Goal: Task Accomplishment & Management: Use online tool/utility

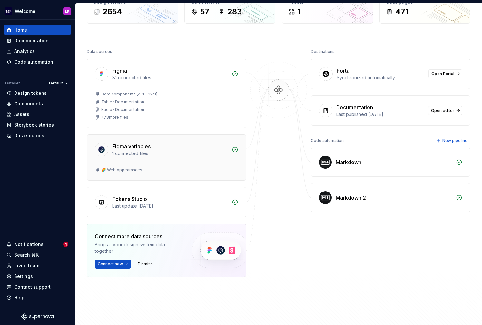
scroll to position [77, 0]
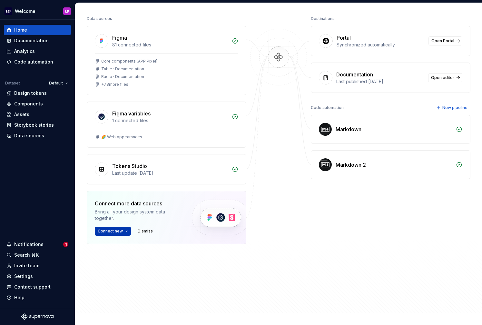
click at [114, 232] on span "Connect new" at bounding box center [110, 230] width 25 height 5
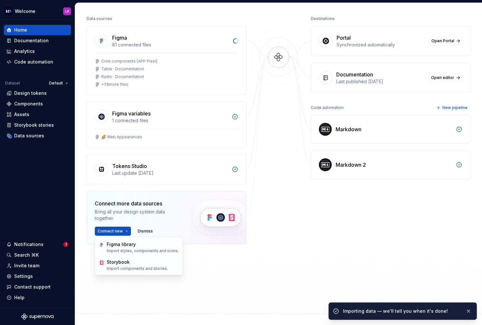
click at [217, 266] on div "Figma 81 connected files Core components [APP Pixel] Table · Documentation Radi…" at bounding box center [166, 151] width 159 height 250
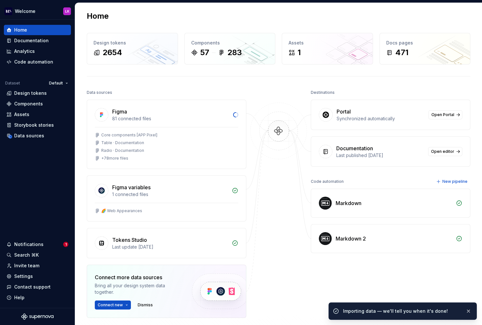
scroll to position [0, 0]
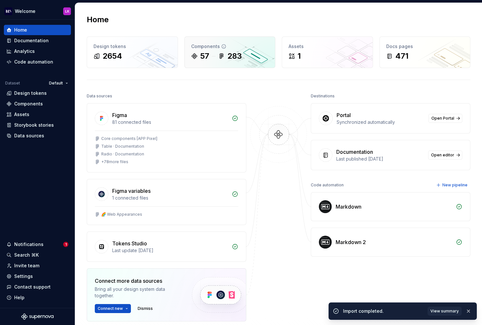
click at [209, 58] on div "57" at bounding box center [204, 56] width 9 height 10
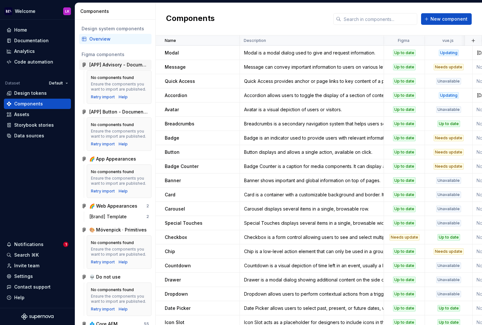
click at [113, 65] on div "[APP] Advisory - Documentation" at bounding box center [119, 65] width 60 height 6
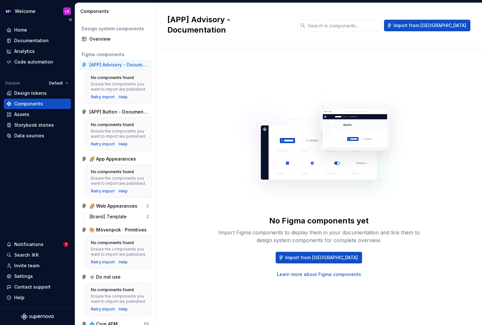
click at [54, 101] on div "Components" at bounding box center [37, 104] width 62 height 6
click at [98, 39] on div "Overview" at bounding box center [119, 39] width 60 height 6
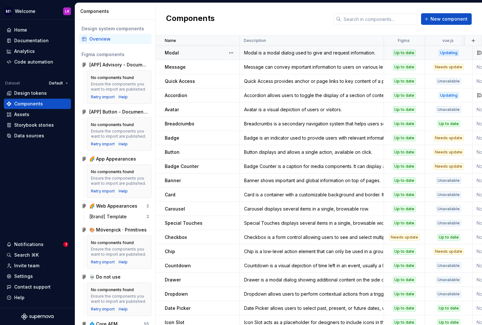
click at [173, 52] on p "Modal" at bounding box center [172, 53] width 14 height 6
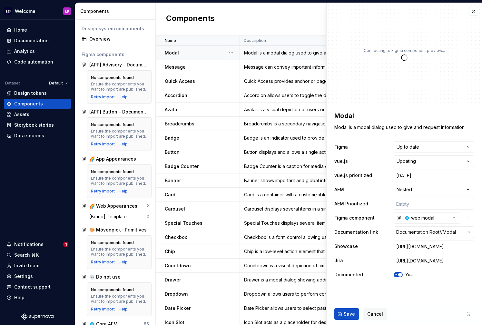
click at [173, 52] on p "Modal" at bounding box center [172, 53] width 14 height 6
type textarea "*"
click at [44, 92] on div "Design tokens" at bounding box center [30, 93] width 33 height 6
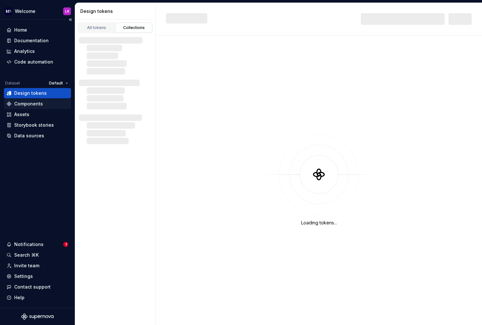
click at [42, 105] on div "Components" at bounding box center [37, 104] width 62 height 6
click at [45, 103] on div "Components" at bounding box center [37, 104] width 62 height 6
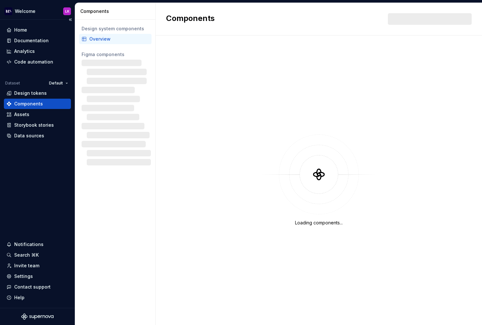
click at [32, 106] on div "Components" at bounding box center [28, 104] width 29 height 6
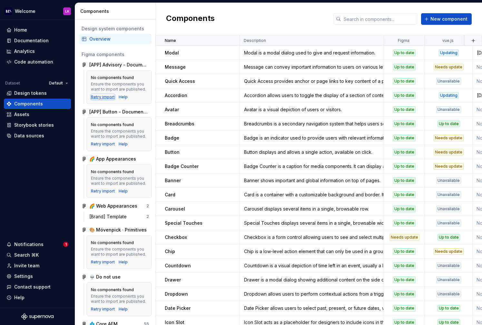
click at [103, 97] on div "Retry import" at bounding box center [103, 96] width 24 height 5
click at [121, 97] on div "Help" at bounding box center [123, 96] width 9 height 5
click at [116, 82] on div "Ensure the components you want to import are published." at bounding box center [119, 87] width 56 height 10
click at [110, 66] on div "[APP] Advisory - Documentation" at bounding box center [119, 65] width 60 height 6
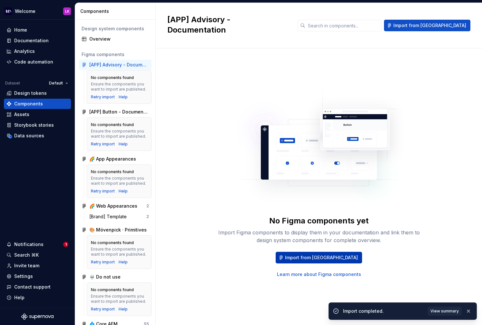
click at [314, 254] on span "Import from [GEOGRAPHIC_DATA]" at bounding box center [321, 257] width 73 height 6
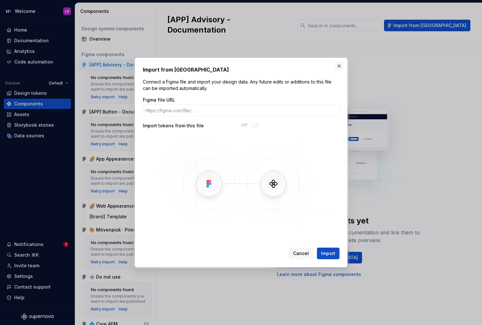
click at [340, 65] on button "button" at bounding box center [338, 66] width 9 height 9
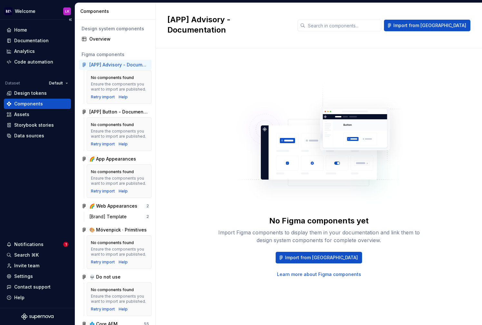
click at [55, 103] on div "Components" at bounding box center [37, 104] width 62 height 6
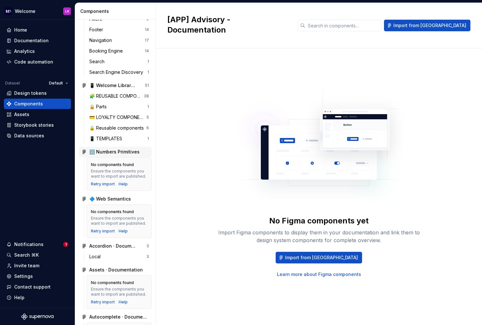
scroll to position [1301, 0]
